Goal: Find specific page/section: Find specific page/section

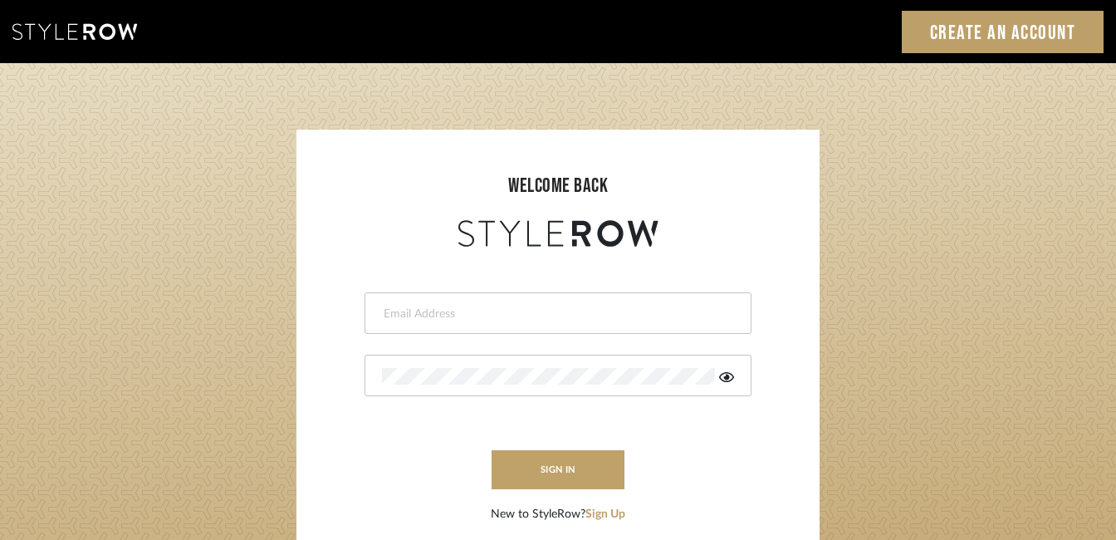
click at [396, 317] on input "email" at bounding box center [556, 314] width 348 height 17
type input "[EMAIL_ADDRESS][DOMAIN_NAME]"
click at [732, 375] on icon at bounding box center [726, 377] width 15 height 10
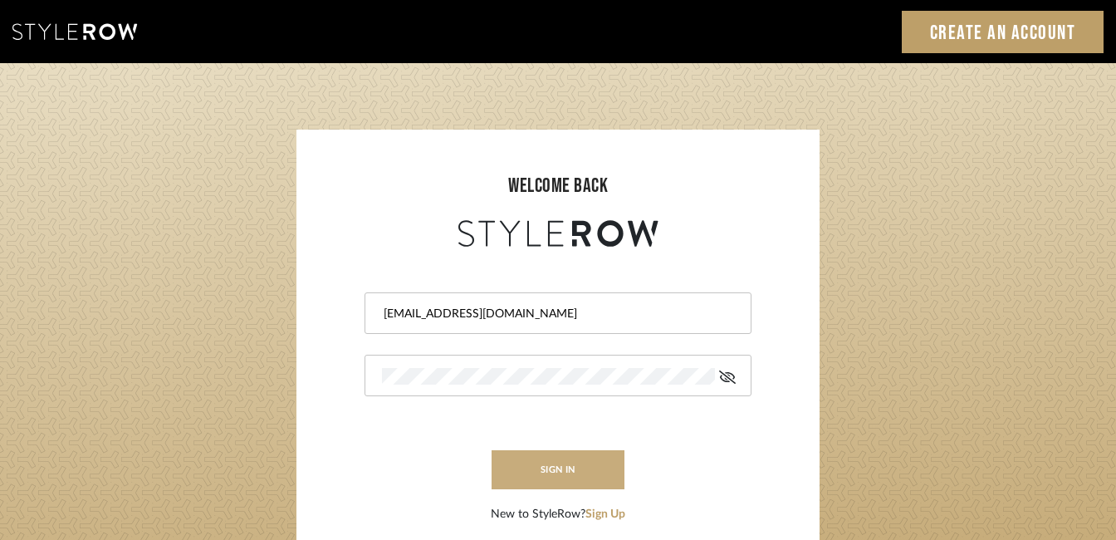
click at [526, 473] on button "sign in" at bounding box center [558, 469] width 133 height 39
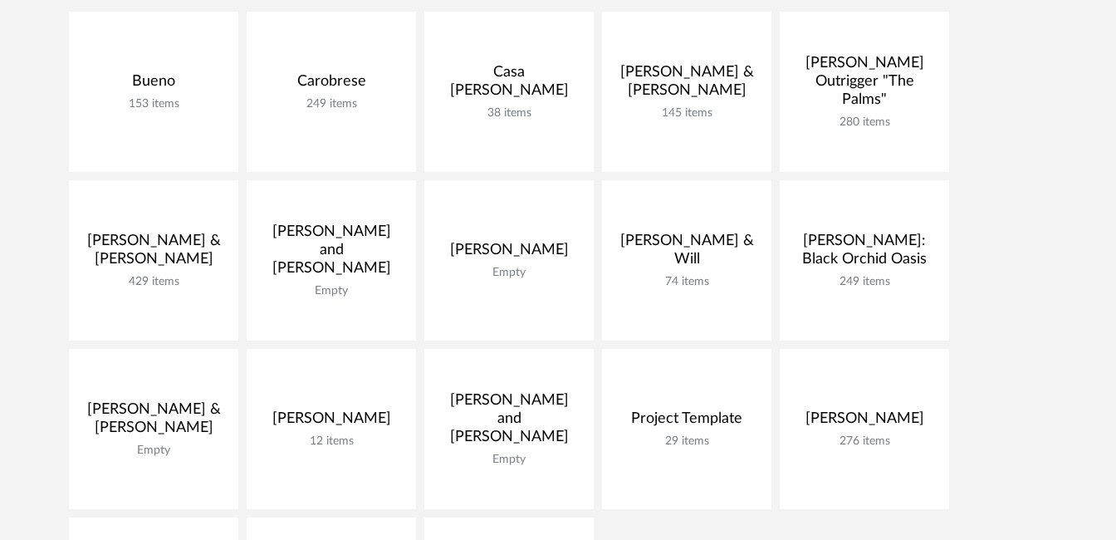
scroll to position [399, 0]
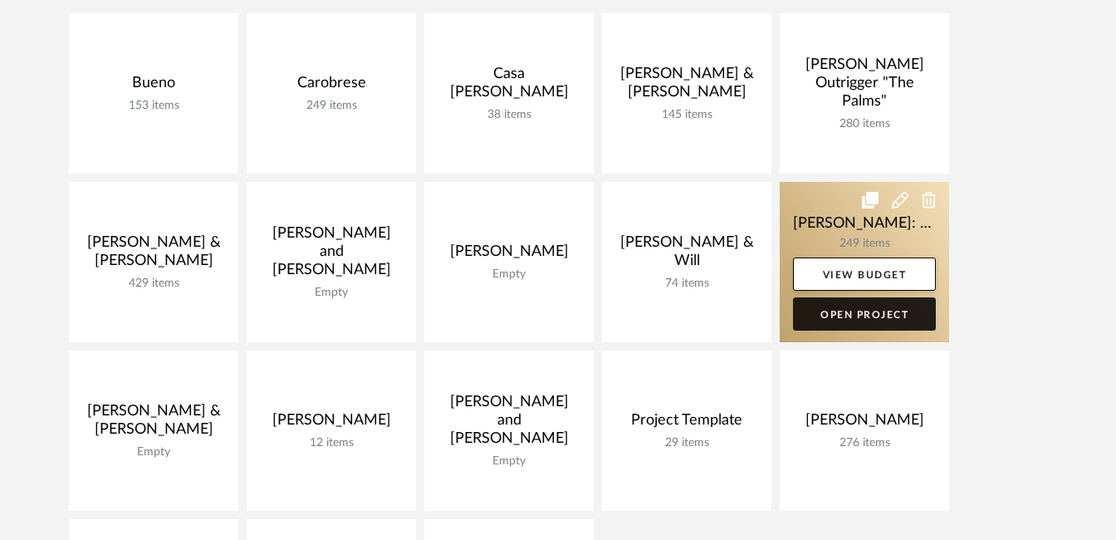
click at [836, 317] on link "Open Project" at bounding box center [864, 313] width 143 height 33
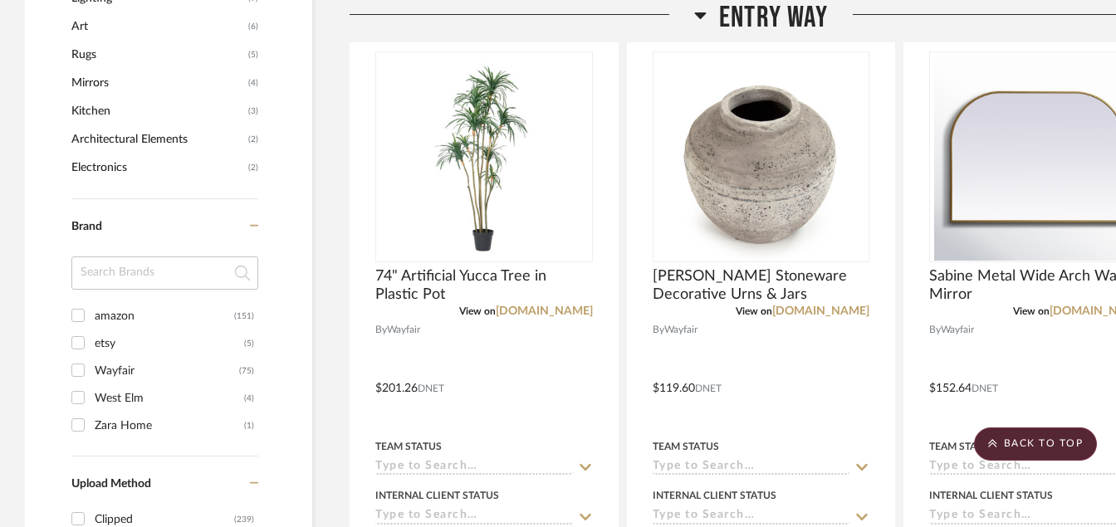
scroll to position [1329, 0]
